Goal: Task Accomplishment & Management: Use online tool/utility

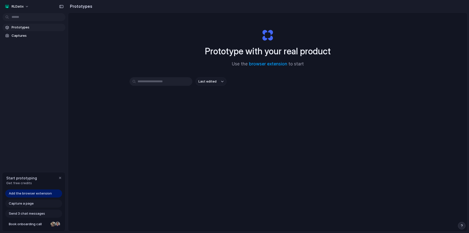
click at [35, 193] on span "Add the browser extension" at bounding box center [30, 193] width 43 height 5
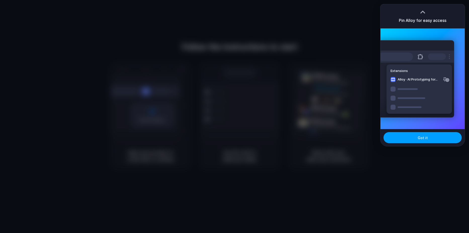
click at [427, 135] on button "Got it" at bounding box center [423, 137] width 78 height 11
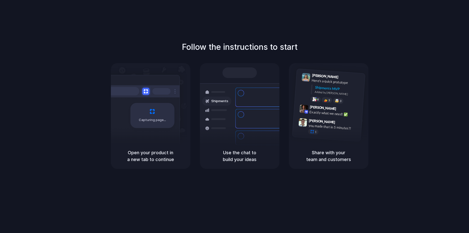
click at [430, 123] on div "Follow the instructions to start Capturing page Open your product in a new tab …" at bounding box center [239, 105] width 469 height 128
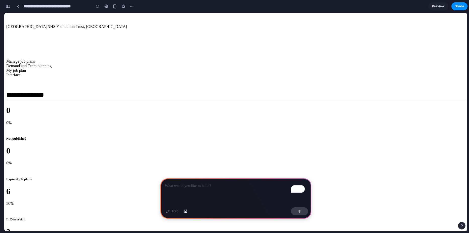
click at [26, 68] on span "My job plan" at bounding box center [16, 70] width 20 height 4
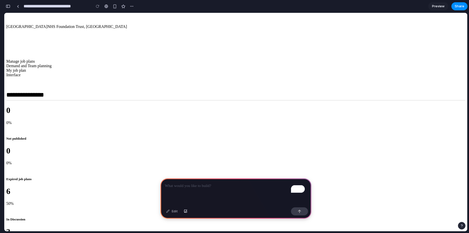
click at [197, 193] on div "To enrich screen reader interactions, please activate Accessibility in Grammarl…" at bounding box center [235, 191] width 151 height 27
click at [16, 6] on link at bounding box center [18, 7] width 8 height 8
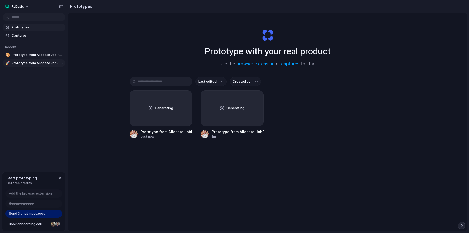
click at [37, 64] on span "Prototype from Allocate JobPlan" at bounding box center [38, 63] width 52 height 5
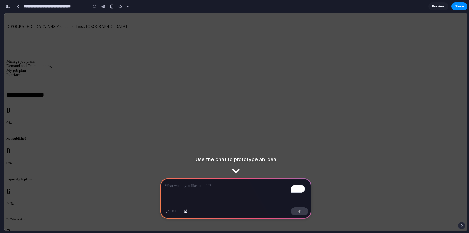
click at [237, 187] on p "To enrich screen reader interactions, please activate Accessibility in Grammarl…" at bounding box center [236, 186] width 142 height 6
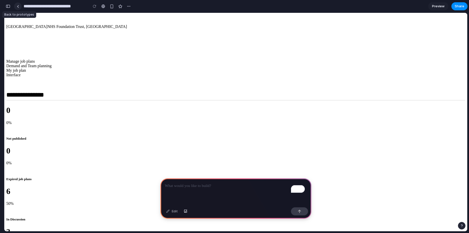
click at [18, 8] on div at bounding box center [18, 6] width 2 height 3
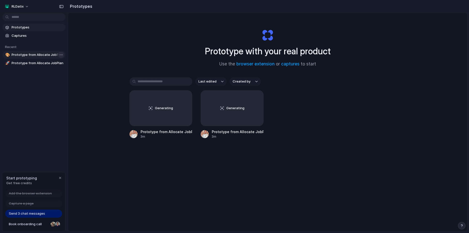
click at [57, 57] on body "RLDatix Prototypes Captures Recent 🎨 Prototype from Allocate JobPlan v2 🚀 Proto…" at bounding box center [234, 116] width 469 height 233
click at [33, 114] on div "Open in new tab Copy link Delete" at bounding box center [234, 116] width 469 height 233
click at [45, 33] on span "Captures" at bounding box center [38, 35] width 52 height 5
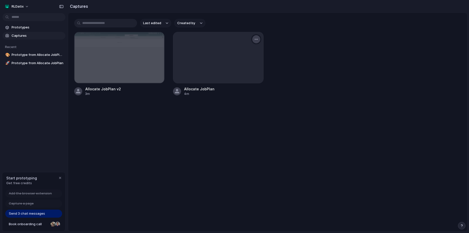
click at [256, 41] on div "button" at bounding box center [256, 39] width 4 height 4
click at [304, 53] on div "Create prototype Rename Copy link Open original page Delete" at bounding box center [234, 116] width 469 height 233
click at [158, 38] on div "button" at bounding box center [157, 39] width 4 height 4
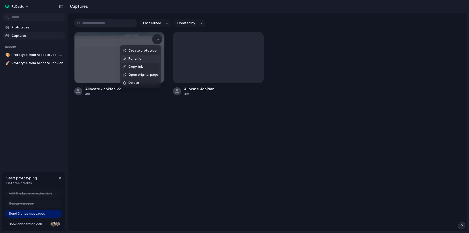
click at [158, 130] on div "Create prototype Rename Copy link Open original page Delete" at bounding box center [234, 116] width 469 height 233
drag, startPoint x: 221, startPoint y: 63, endPoint x: 132, endPoint y: 66, distance: 88.6
click at [132, 66] on div "Allocate JobPlan v2 3m Allocate JobPlan 4m" at bounding box center [267, 64] width 387 height 64
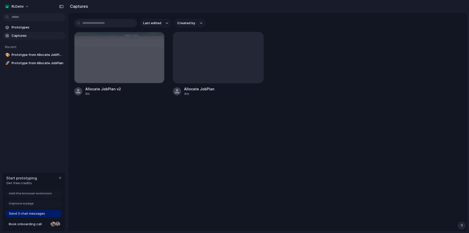
click at [119, 121] on main "Last edited Created by Allocate JobPlan v2 3m Allocate JobPlan 4m" at bounding box center [268, 122] width 400 height 219
click at [39, 57] on span "Prototype from Allocate JobPlan v2" at bounding box center [38, 54] width 52 height 5
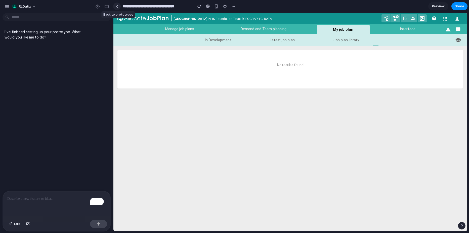
click at [117, 6] on div at bounding box center [117, 6] width 2 height 3
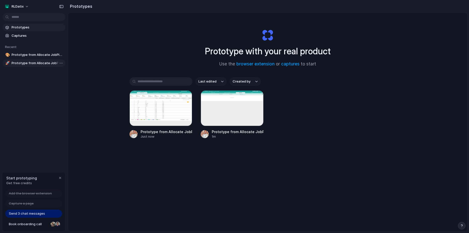
click at [18, 65] on span "Prototype from Allocate JobPlan" at bounding box center [38, 63] width 52 height 5
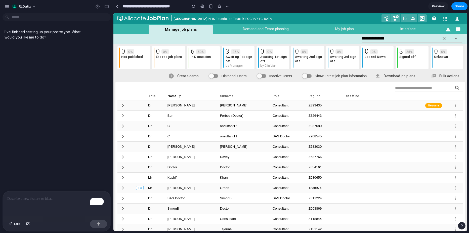
drag, startPoint x: 223, startPoint y: 17, endPoint x: 344, endPoint y: 12, distance: 120.9
click at [344, 12] on section "**********" at bounding box center [290, 6] width 354 height 13
click at [347, 30] on span "My job plan" at bounding box center [344, 29] width 47 height 6
click at [442, 6] on span "Preview" at bounding box center [438, 6] width 13 height 5
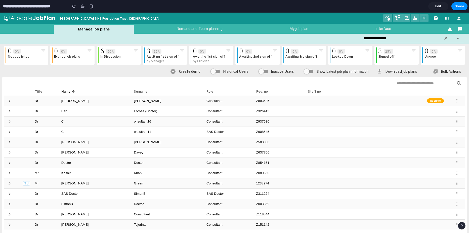
click at [442, 6] on link "Edit" at bounding box center [438, 6] width 20 height 8
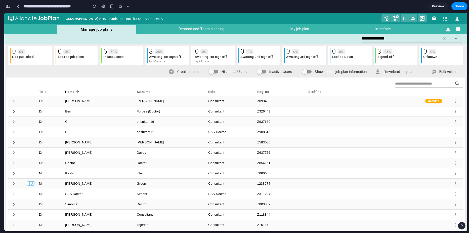
scroll to position [0, 5]
click at [301, 26] on span "My job plan" at bounding box center [300, 29] width 62 height 6
click at [463, 226] on div "button" at bounding box center [462, 226] width 4 height 4
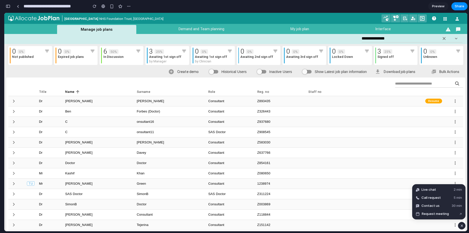
click at [463, 226] on div "button" at bounding box center [462, 226] width 4 height 6
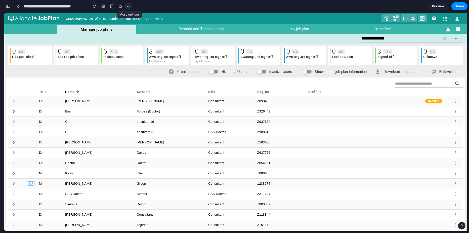
click at [130, 3] on button "button" at bounding box center [129, 7] width 8 height 8
click at [133, 4] on div "Duplicate Delete" at bounding box center [234, 116] width 469 height 233
click at [19, 6] on link at bounding box center [18, 7] width 8 height 8
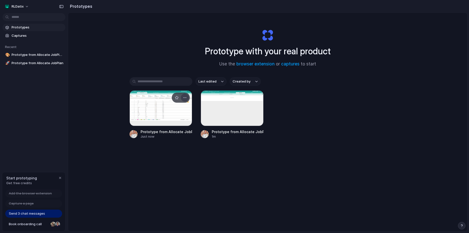
click at [185, 98] on div "button" at bounding box center [185, 98] width 4 height 4
click at [194, 183] on div "Open in new tab Rename Copy link Delete" at bounding box center [234, 116] width 469 height 233
click at [60, 178] on div "button" at bounding box center [60, 178] width 4 height 4
click at [22, 36] on span "Captures" at bounding box center [38, 35] width 52 height 5
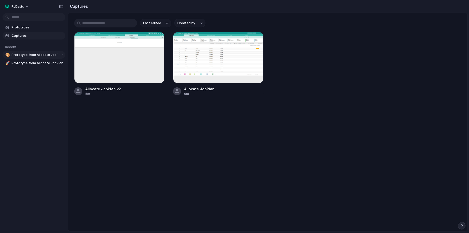
click at [26, 55] on span "Prototype from Allocate JobPlan v2" at bounding box center [38, 54] width 52 height 5
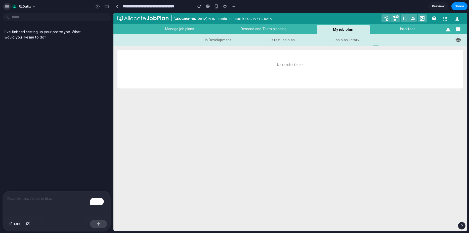
click at [5, 6] on button "button" at bounding box center [7, 7] width 8 height 8
click at [17, 227] on button "Edit" at bounding box center [14, 224] width 17 height 8
click at [21, 4] on button "RLDatix" at bounding box center [24, 7] width 29 height 8
click at [25, 16] on span "Settings" at bounding box center [26, 17] width 14 height 5
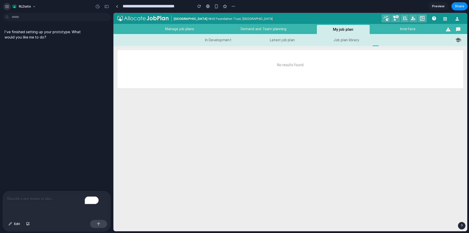
click at [5, 6] on div "button" at bounding box center [7, 6] width 5 height 5
click at [10, 10] on div "RLDatix" at bounding box center [22, 7] width 34 height 8
click at [9, 8] on div "button" at bounding box center [7, 6] width 5 height 5
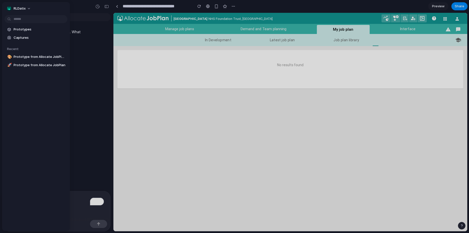
click at [22, 25] on section "Prototypes Captures" at bounding box center [36, 33] width 68 height 17
click at [24, 31] on span "Prototypes" at bounding box center [40, 29] width 52 height 5
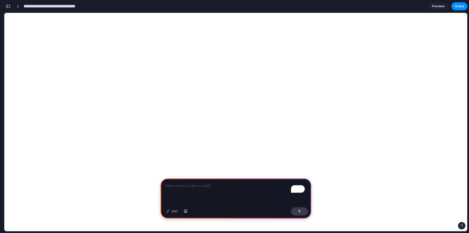
click at [66, 8] on input "**********" at bounding box center [59, 6] width 73 height 9
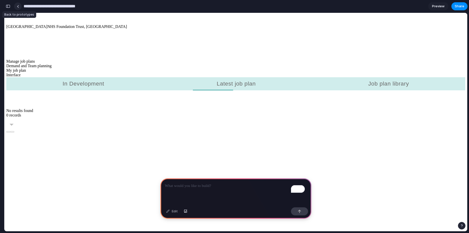
click at [19, 5] on div at bounding box center [18, 6] width 2 height 3
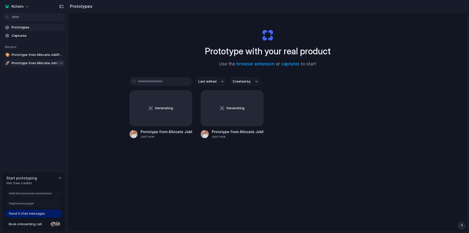
click at [61, 64] on body "RLDatix Prototypes Captures Recent 🎨 Prototype from Allocate JobPlan v2 🚀 Proto…" at bounding box center [234, 116] width 469 height 233
click at [39, 55] on div "Open in new tab Copy link Delete" at bounding box center [234, 116] width 469 height 233
click at [38, 55] on span "Prototype from Allocate JobPlan v2" at bounding box center [38, 54] width 52 height 5
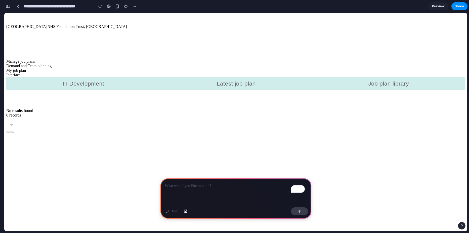
click at [35, 59] on span "Manage job plans" at bounding box center [20, 61] width 29 height 4
click at [52, 64] on span "Demand and Team planning" at bounding box center [28, 66] width 45 height 4
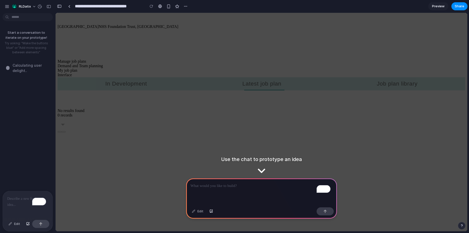
click at [239, 77] on button "Latest job plan" at bounding box center [261, 83] width 45 height 13
click at [207, 108] on div "No results found 0 records ​ *" at bounding box center [262, 201] width 408 height 187
click at [103, 64] on span "Demand and Team planning" at bounding box center [80, 66] width 45 height 4
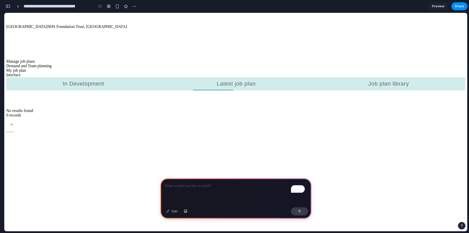
click at [35, 59] on span "Manage job plans" at bounding box center [20, 61] width 29 height 4
